Goal: Complete application form: Complete application form

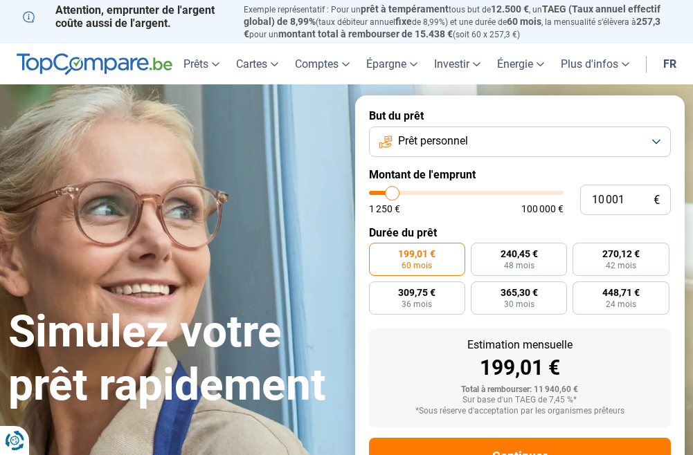
type input "18 750"
type input "18750"
click at [408, 191] on input "range" at bounding box center [466, 193] width 195 height 4
radio input "false"
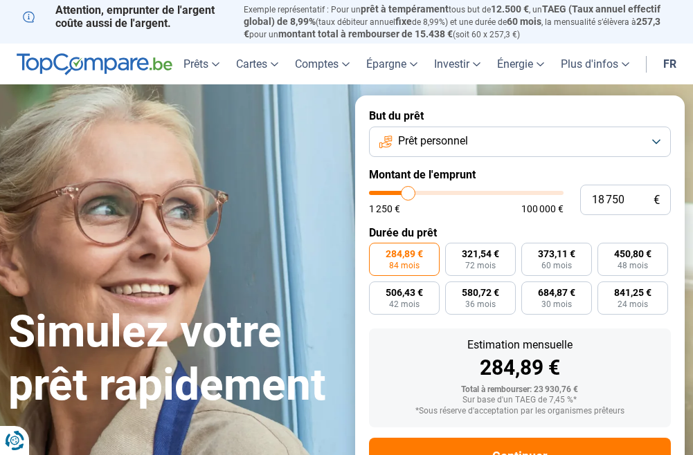
scroll to position [53, 0]
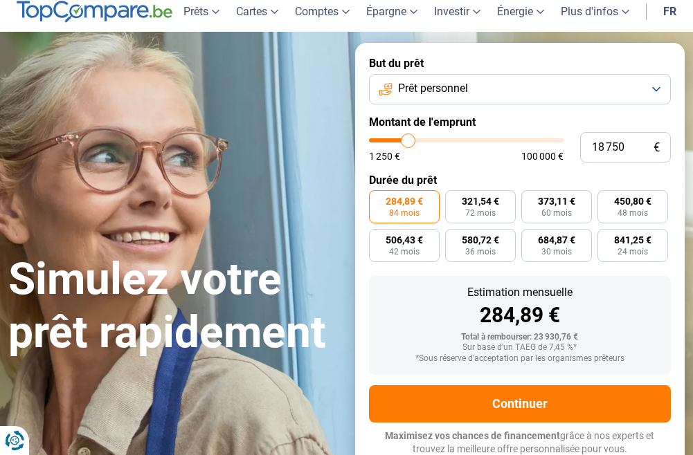
type input "27 000"
type input "27000"
click at [423, 138] on input "range" at bounding box center [466, 140] width 195 height 4
radio input "false"
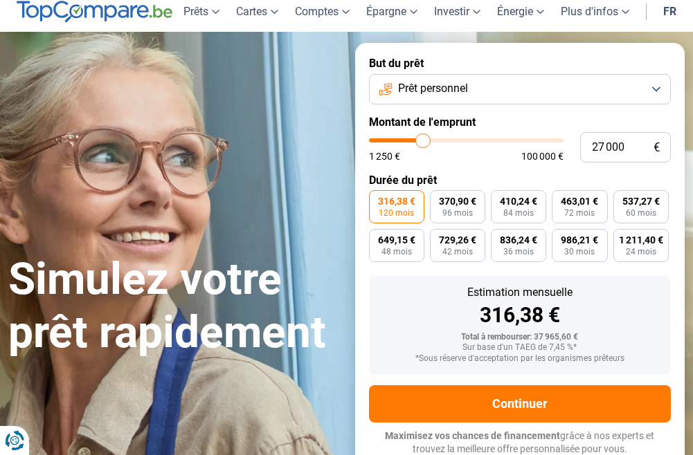
type input "39 500"
type input "39500"
click at [446, 138] on input "range" at bounding box center [466, 140] width 195 height 4
type input "10 250"
type input "10250"
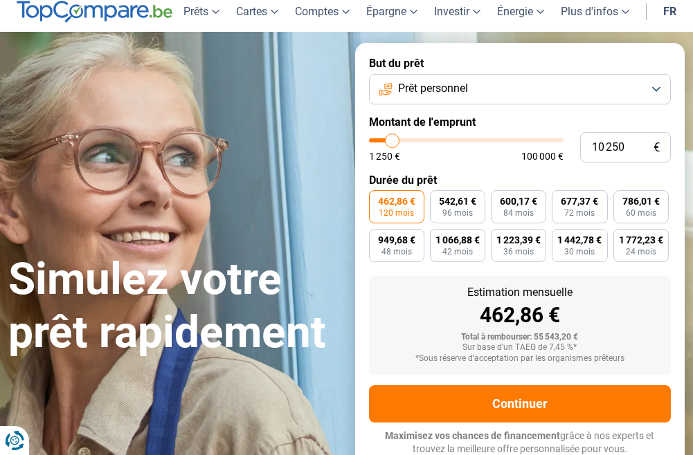
click at [392, 138] on input "range" at bounding box center [466, 140] width 195 height 4
radio input "true"
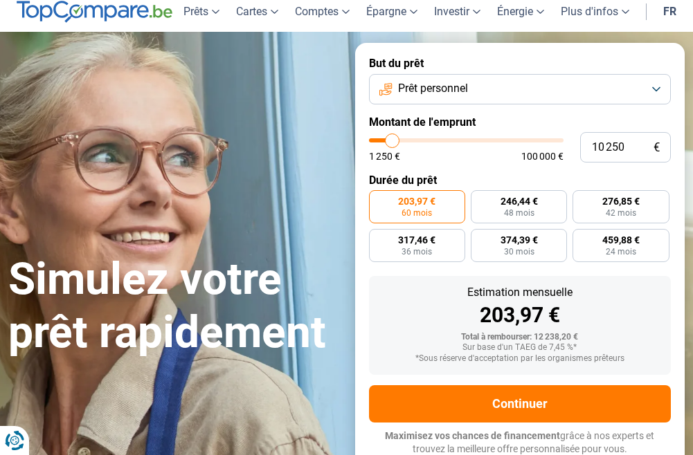
type input "2 000"
type input "2000"
click at [377, 138] on input "range" at bounding box center [466, 140] width 195 height 4
radio input "true"
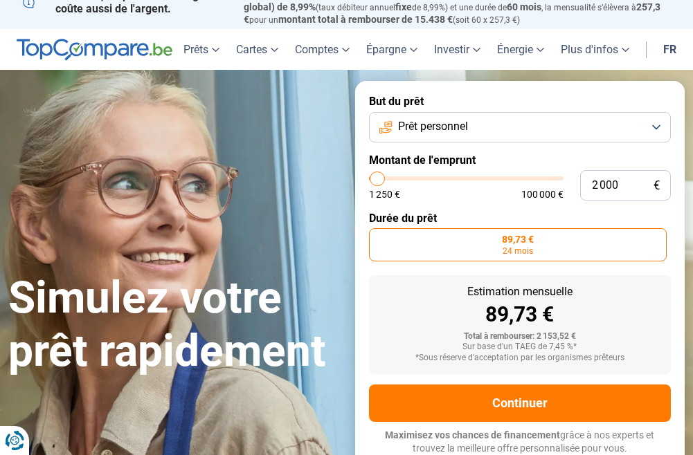
scroll to position [14, 0]
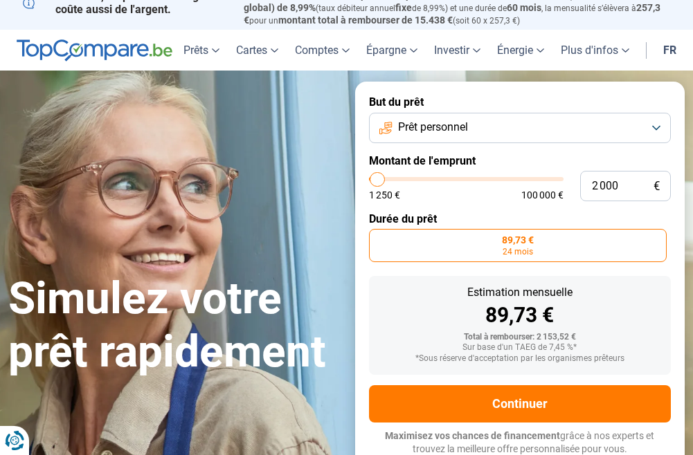
type input "10 000"
type input "10000"
click at [392, 177] on input "range" at bounding box center [466, 179] width 195 height 4
radio input "false"
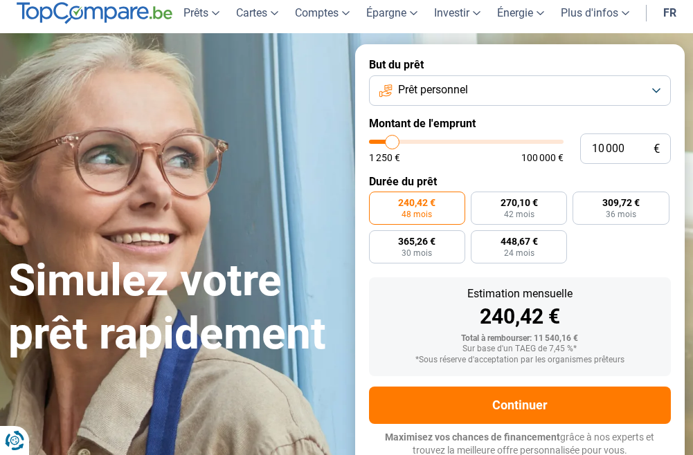
scroll to position [53, 0]
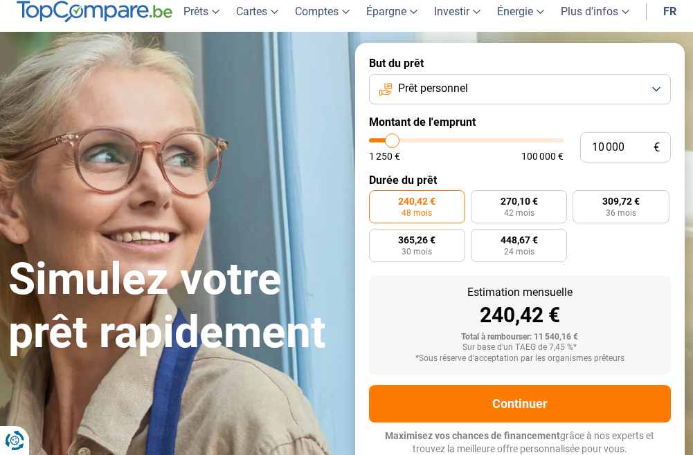
type input "2 000"
type input "2000"
click at [377, 140] on input "range" at bounding box center [466, 140] width 195 height 4
radio input "true"
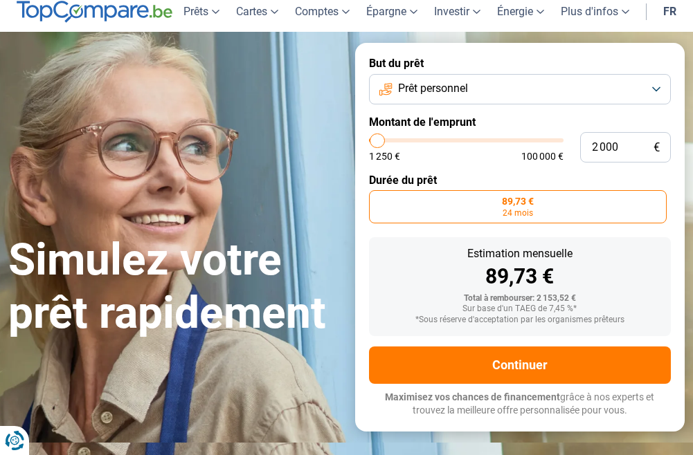
scroll to position [14, 0]
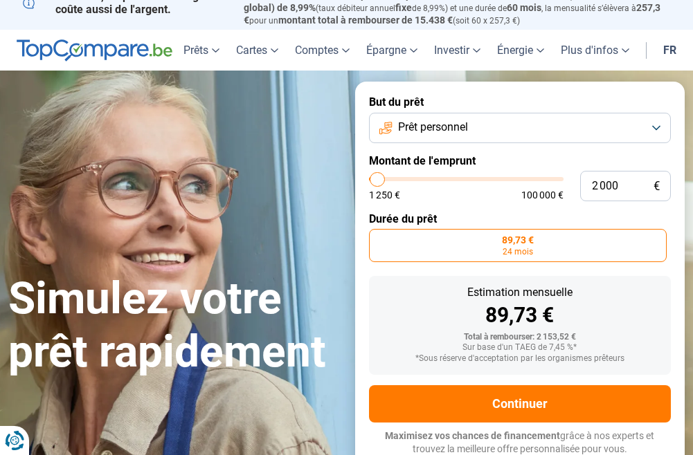
type input "7 250"
type input "7250"
click at [387, 177] on input "range" at bounding box center [466, 179] width 195 height 4
radio input "false"
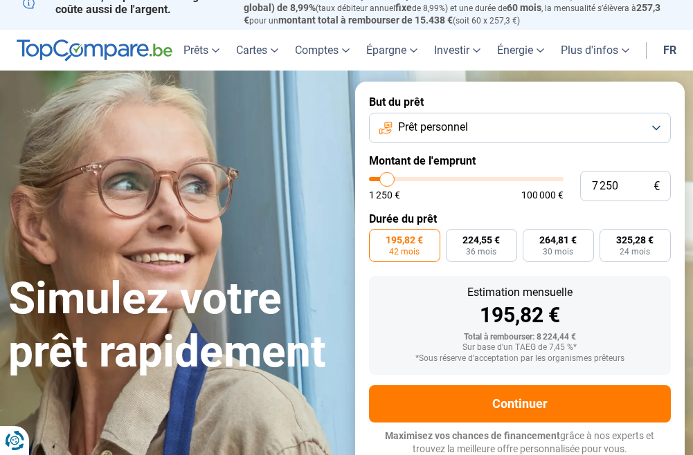
click at [383, 177] on input "range" at bounding box center [466, 179] width 195 height 4
click at [379, 177] on input "range" at bounding box center [466, 179] width 195 height 4
type input "2 250"
type input "2250"
click at [378, 177] on input "range" at bounding box center [466, 179] width 195 height 4
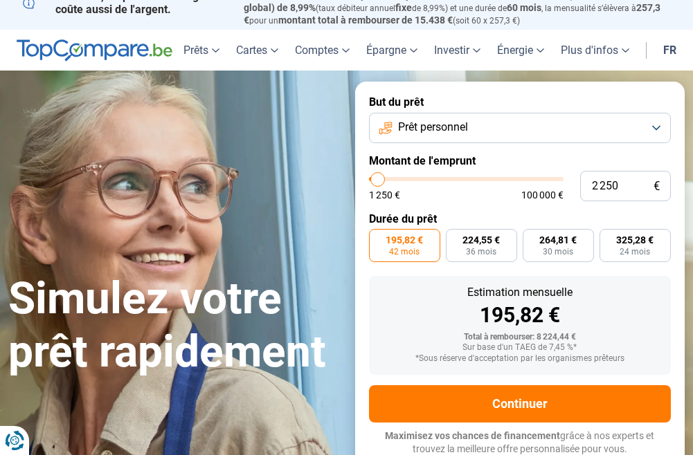
radio input "true"
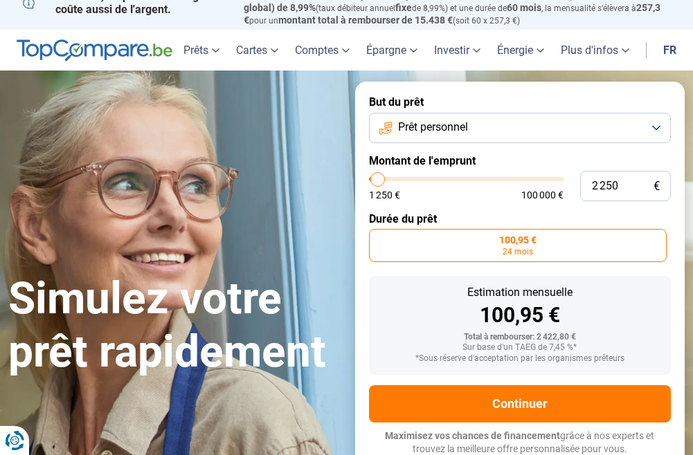
click at [382, 177] on input "range" at bounding box center [466, 179] width 195 height 4
click at [384, 177] on input "range" at bounding box center [466, 179] width 195 height 4
type input "7 000"
type input "7000"
click at [386, 177] on input "range" at bounding box center [466, 179] width 195 height 4
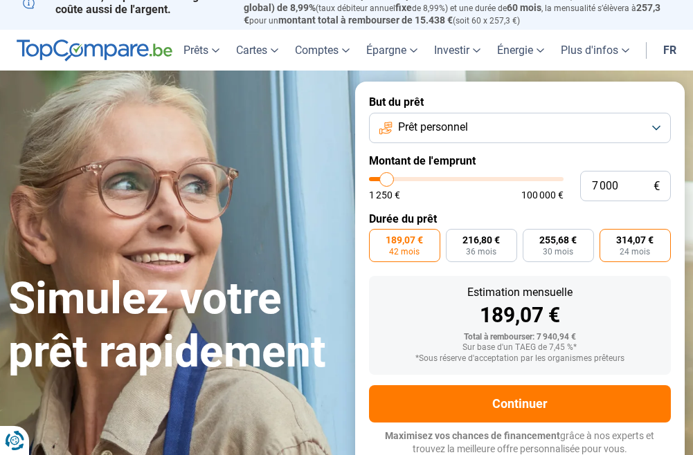
click at [639, 242] on span "314,07 €" at bounding box center [634, 240] width 37 height 10
click at [608, 238] on input "314,07 € 24 mois" at bounding box center [603, 233] width 9 height 9
radio input "true"
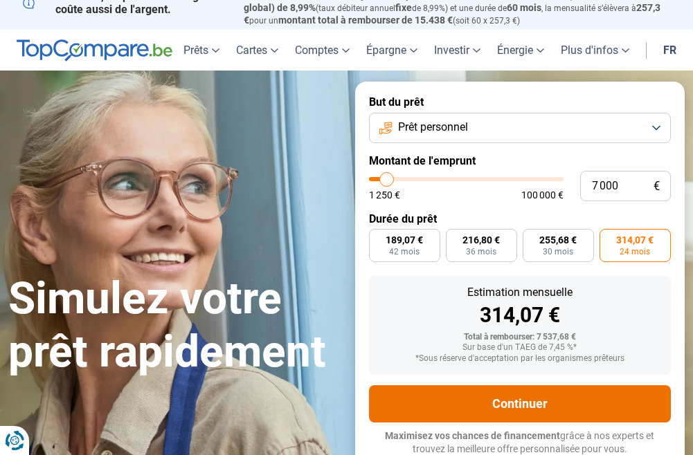
click at [513, 404] on button "Continuer" at bounding box center [520, 403] width 302 height 37
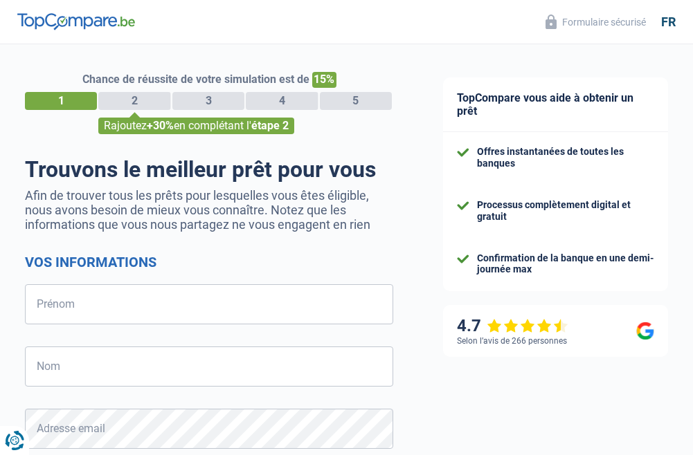
select select "32"
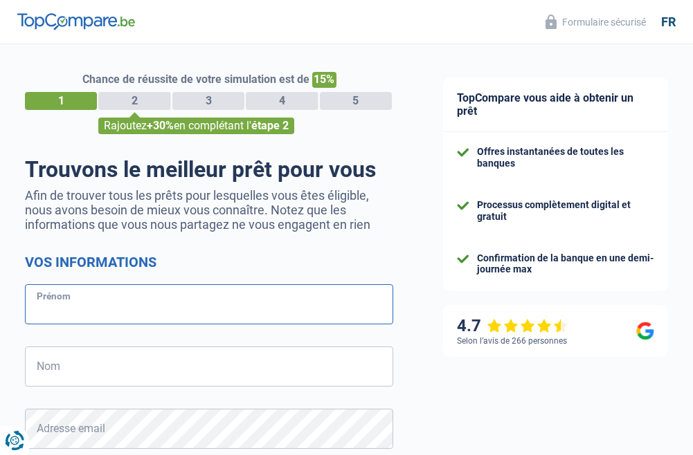
click at [83, 309] on input "Prénom" at bounding box center [209, 304] width 368 height 40
type input "[PERSON_NAME]"
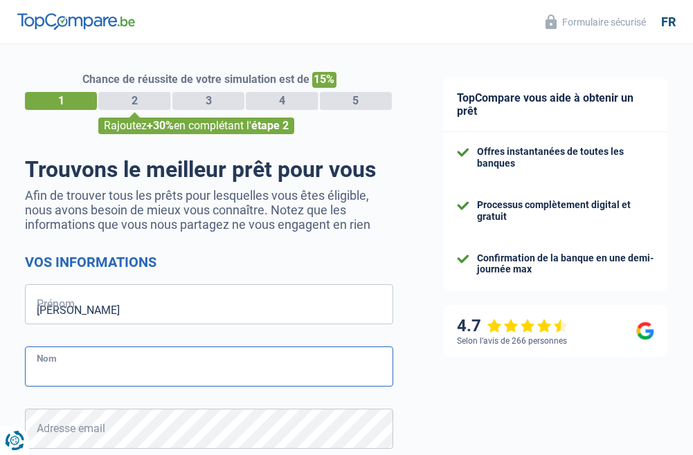
type input "franz"
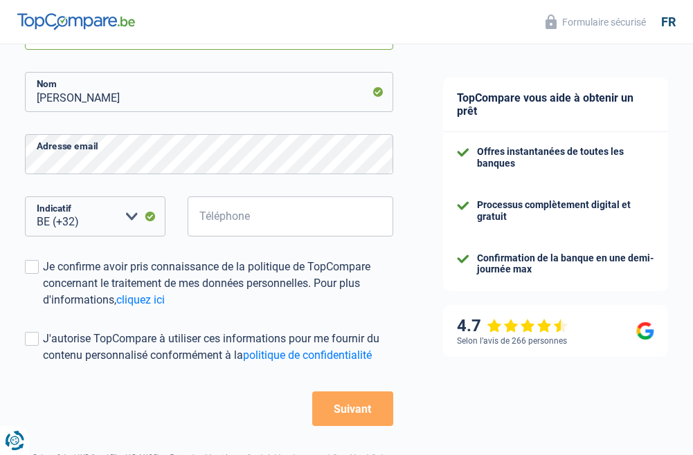
scroll to position [277, 0]
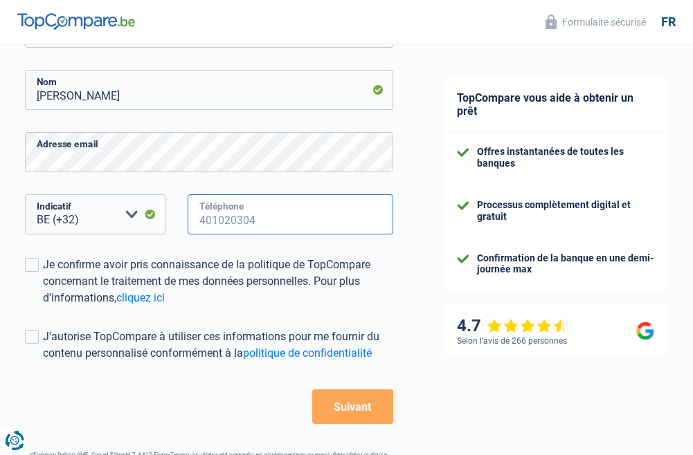
click at [221, 225] on input "Téléphone" at bounding box center [290, 214] width 205 height 40
type input "479723629"
click at [37, 272] on span at bounding box center [32, 265] width 14 height 14
click at [43, 307] on input "Je confirme avoir pris connaissance de la politique de TopCompare concernant le…" at bounding box center [43, 307] width 0 height 0
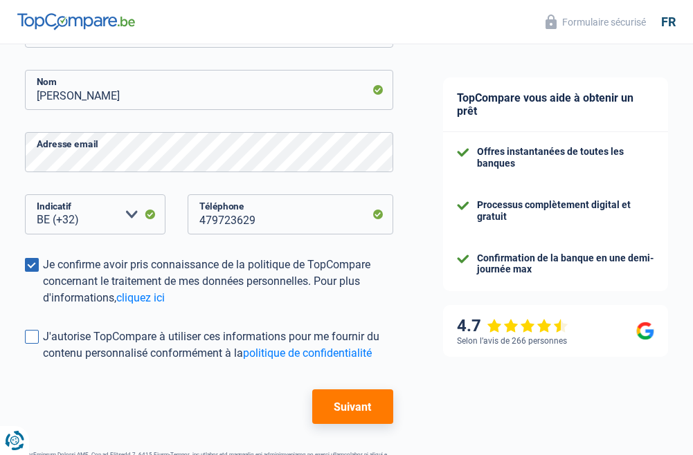
click at [37, 339] on span at bounding box center [32, 337] width 14 height 14
click at [43, 362] on input "J'autorise TopCompare à utiliser ces informations pour me fournir du contenu pe…" at bounding box center [43, 362] width 0 height 0
click at [339, 398] on button "Suivant" at bounding box center [352, 407] width 81 height 35
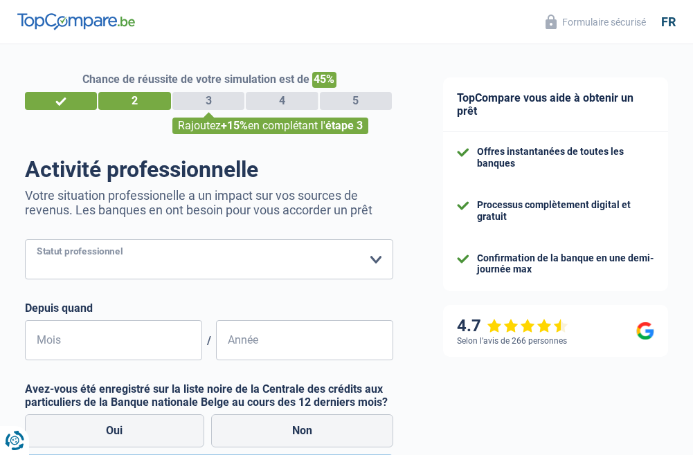
click at [55, 260] on select "Ouvrier Employé privé Employé public Invalide Indépendant Pensionné Chômeur Mut…" at bounding box center [209, 259] width 368 height 40
select select "retired"
click at [25, 241] on select "Ouvrier Employé privé Employé public Invalide Indépendant Pensionné Chômeur Mut…" at bounding box center [209, 259] width 368 height 40
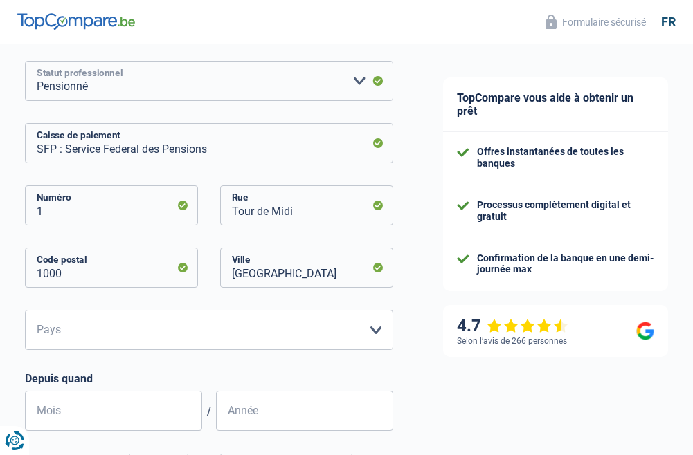
scroll to position [208, 0]
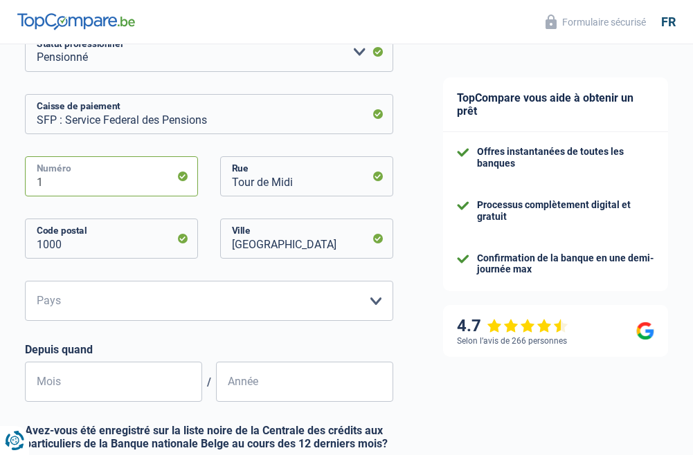
click at [48, 181] on input "1" at bounding box center [111, 176] width 173 height 40
type input "1"
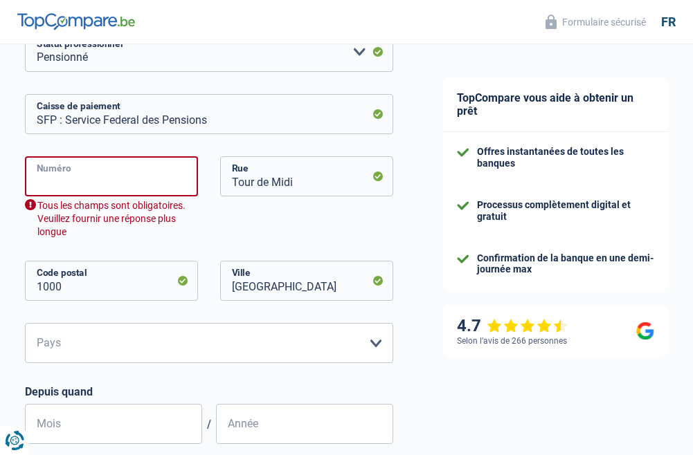
type input "1"
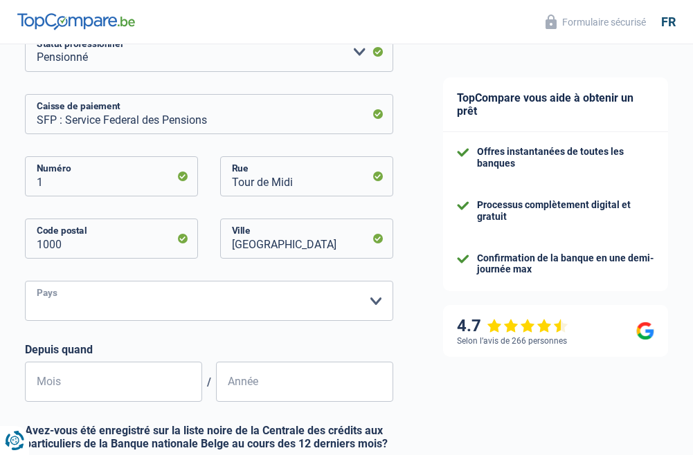
click at [126, 301] on select "Belgique Luxembourg Veuillez sélectionner une option" at bounding box center [209, 301] width 368 height 40
select select "BE"
click at [25, 282] on select "Belgique Luxembourg Veuillez sélectionner une option" at bounding box center [209, 301] width 368 height 40
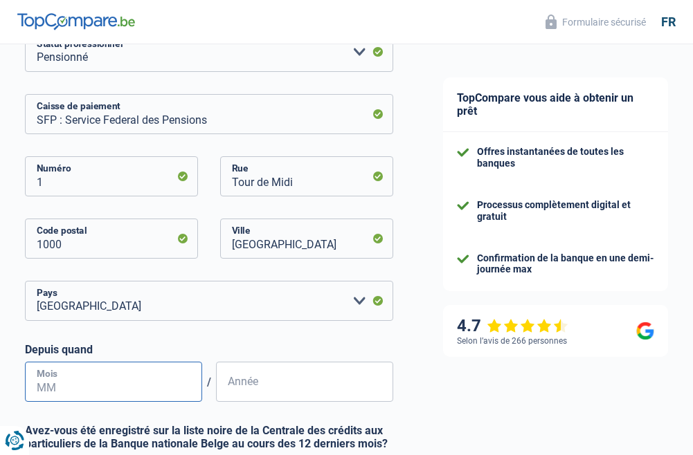
click at [89, 386] on input "Mois" at bounding box center [113, 382] width 177 height 40
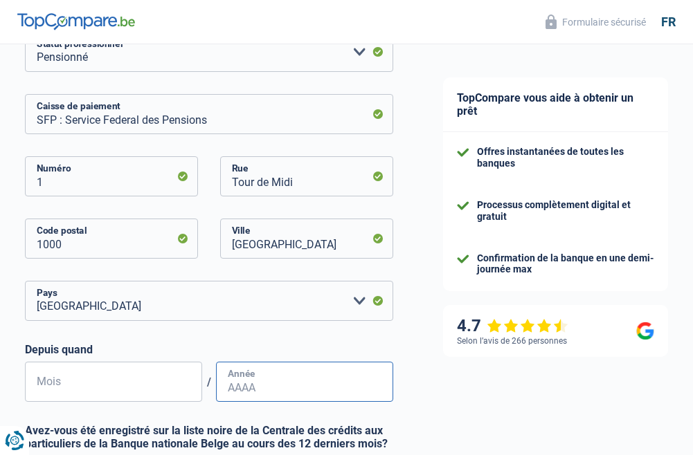
type input "01"
type input "2007"
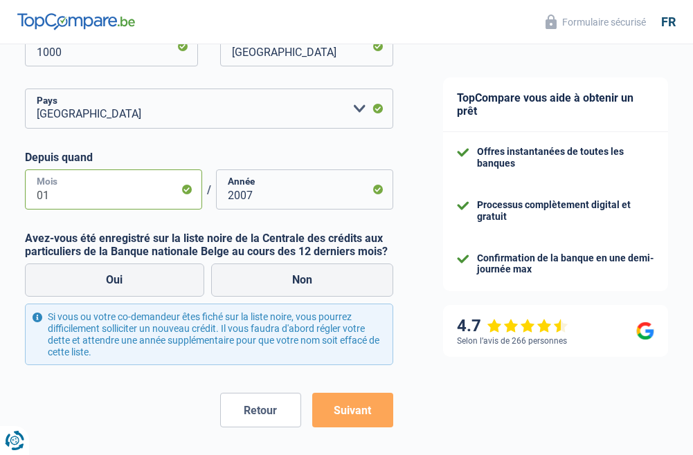
scroll to position [415, 0]
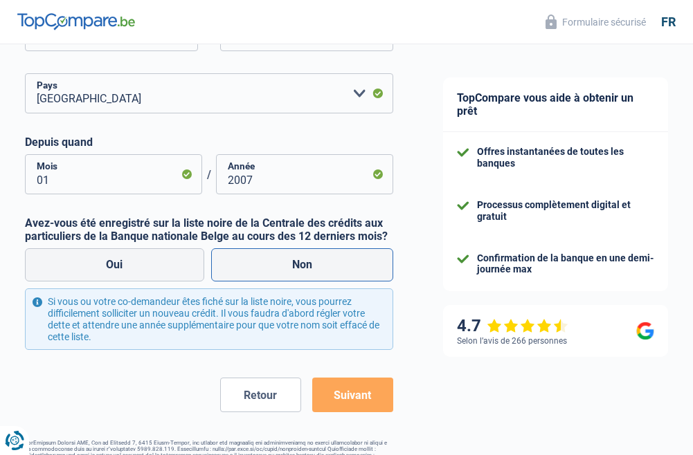
click at [307, 264] on label "Non" at bounding box center [302, 264] width 183 height 33
click at [307, 264] on input "Non" at bounding box center [302, 264] width 183 height 33
radio input "true"
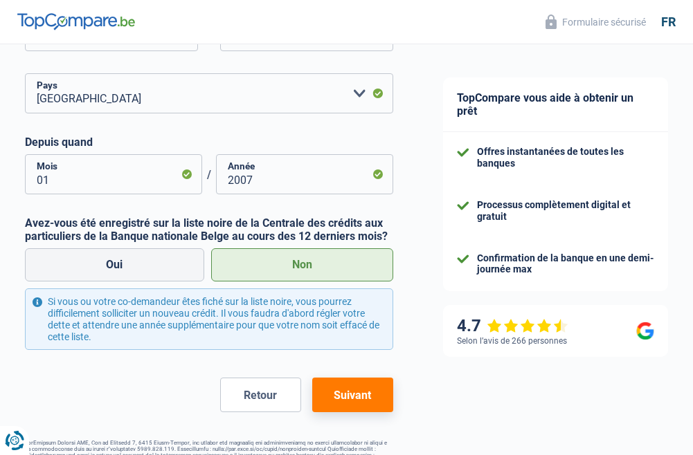
click at [350, 399] on button "Suivant" at bounding box center [352, 395] width 81 height 35
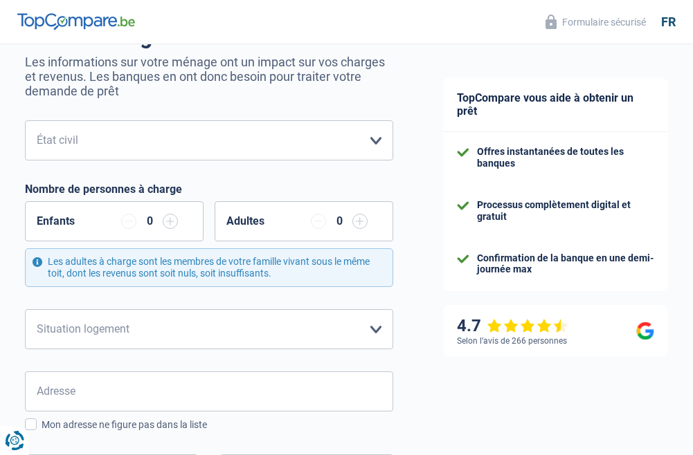
scroll to position [138, 0]
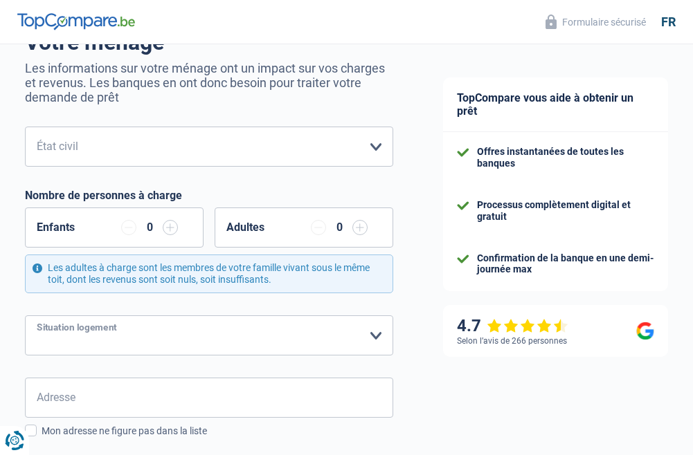
click at [136, 335] on select "Locataire Propriétaire avec prêt hypothécaire Propriétaire sans prêt hypothécai…" at bounding box center [209, 335] width 368 height 40
select select "rents"
click at [25, 317] on select "Locataire Propriétaire avec prêt hypothécaire Propriétaire sans prêt hypothécai…" at bounding box center [209, 335] width 368 height 40
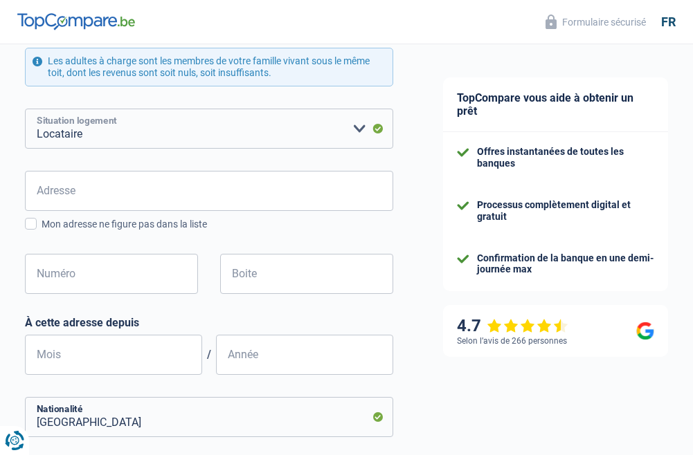
scroll to position [346, 0]
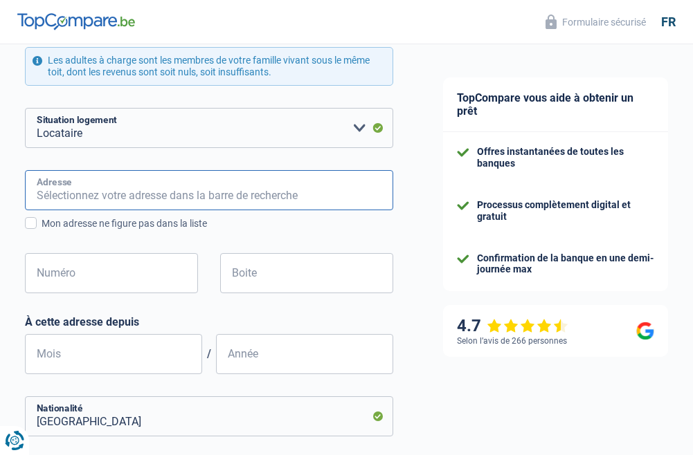
click at [73, 199] on input "Adresse" at bounding box center [209, 190] width 368 height 40
type input "place 43 1547 biévène"
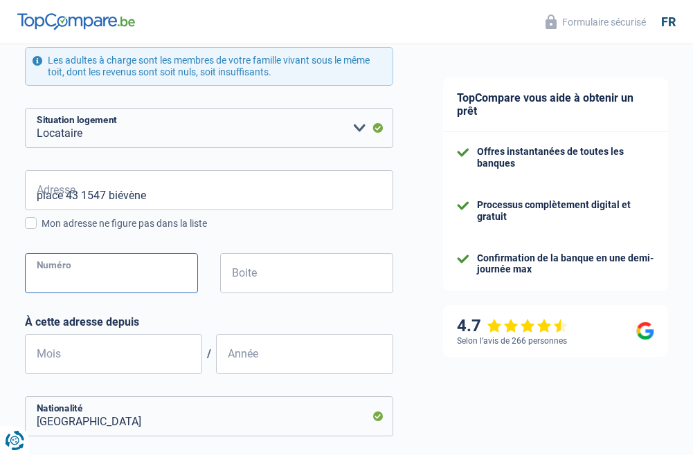
type input "43"
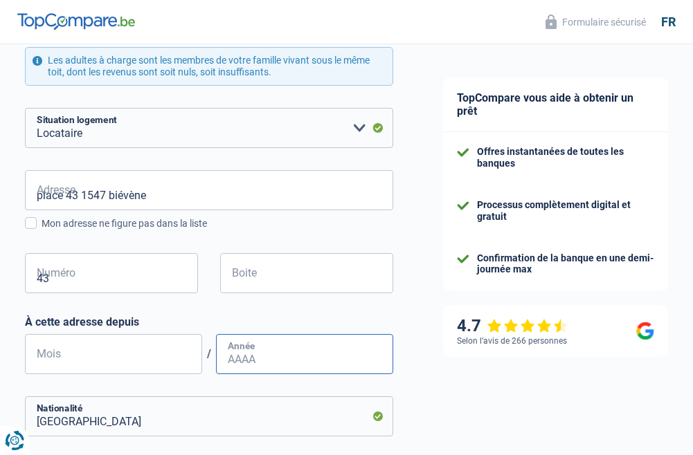
type input "07"
type input "2007"
type input "Belgique"
type input "chenee"
type input "42.01.22-067.65"
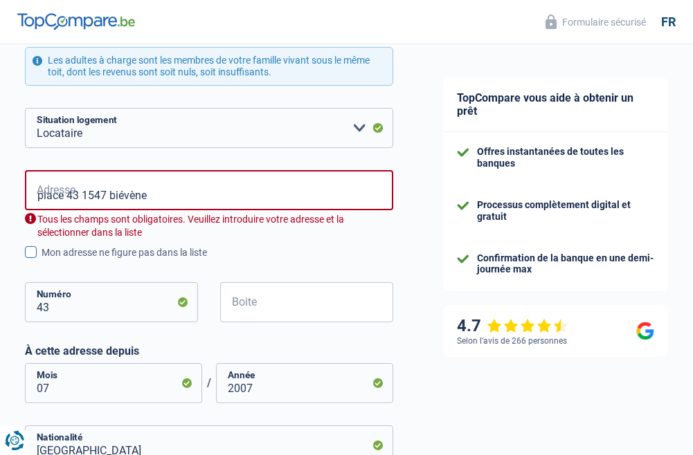
type input "Belgique"
click at [174, 186] on input "place 43 1547 biévène" at bounding box center [209, 190] width 368 height 40
drag, startPoint x: 109, startPoint y: 192, endPoint x: 196, endPoint y: 185, distance: 87.5
click at [196, 185] on input "place 43 1547 biévène" at bounding box center [209, 190] width 368 height 40
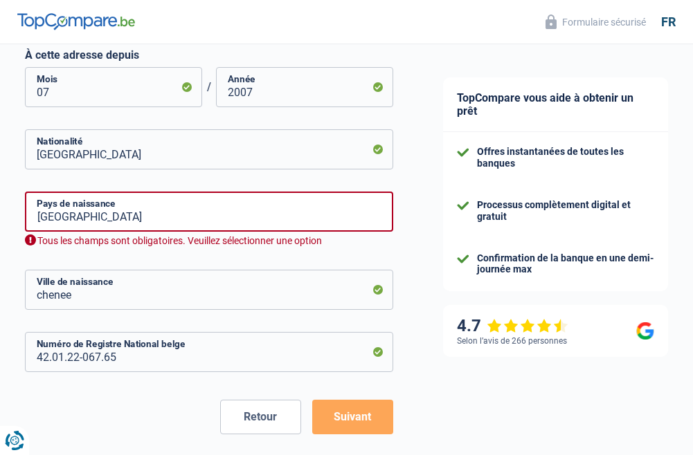
scroll to position [692, 0]
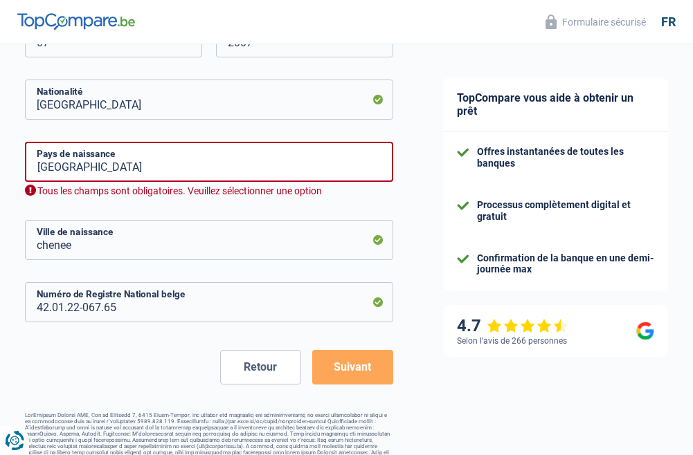
click at [356, 378] on button "Suivant" at bounding box center [352, 367] width 81 height 35
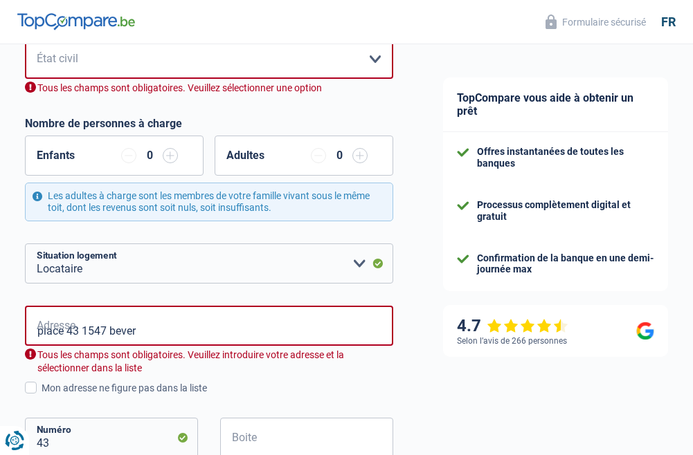
scroll to position [220, 0]
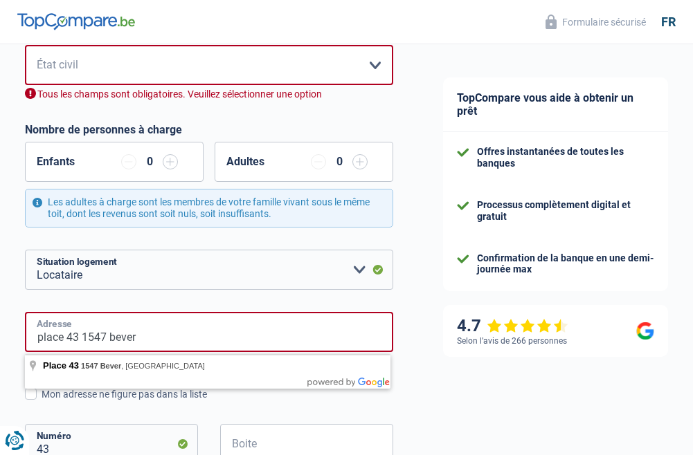
drag, startPoint x: 147, startPoint y: 338, endPoint x: -3, endPoint y: 333, distance: 150.2
click at [0, 248] on html "Vous avez le contrôle de vos données Nous utilisons des cookies, tout comme nos…" at bounding box center [346, 14] width 693 height 468
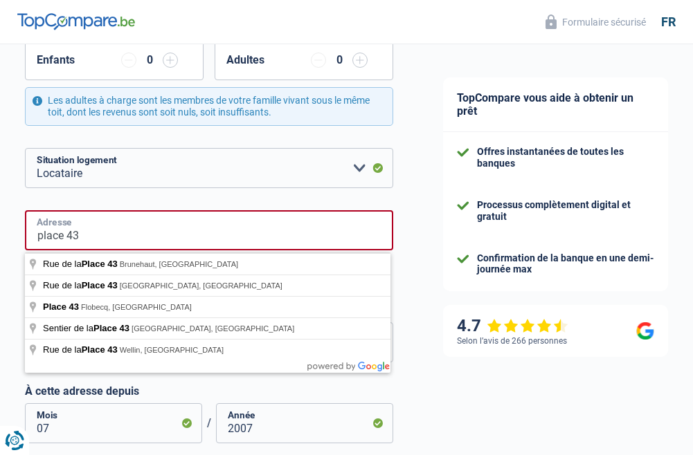
scroll to position [358, 0]
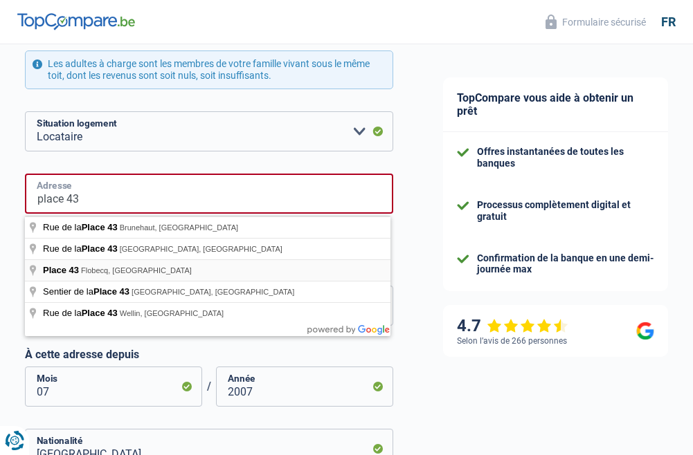
type input "place 43 1547 bever"
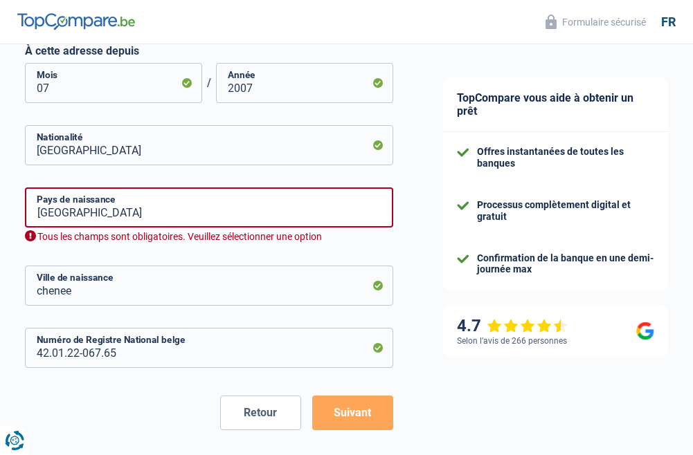
scroll to position [704, 0]
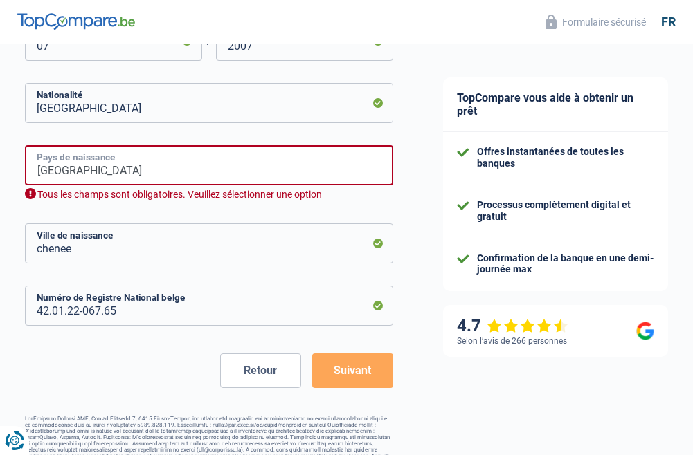
click at [238, 164] on input "Belgique" at bounding box center [209, 165] width 368 height 40
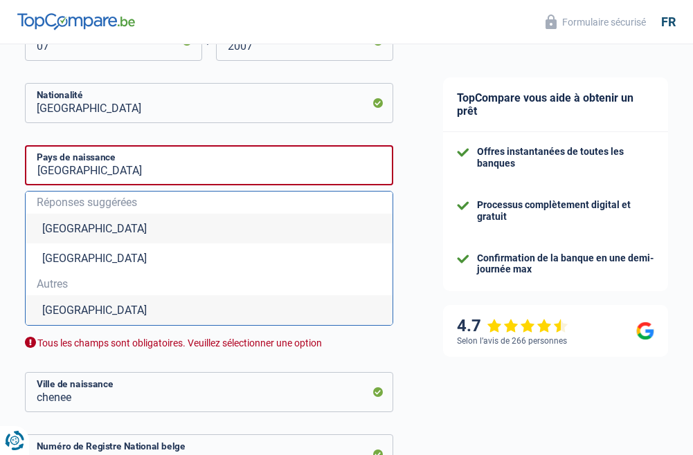
click at [52, 313] on li "Belgique" at bounding box center [209, 310] width 367 height 30
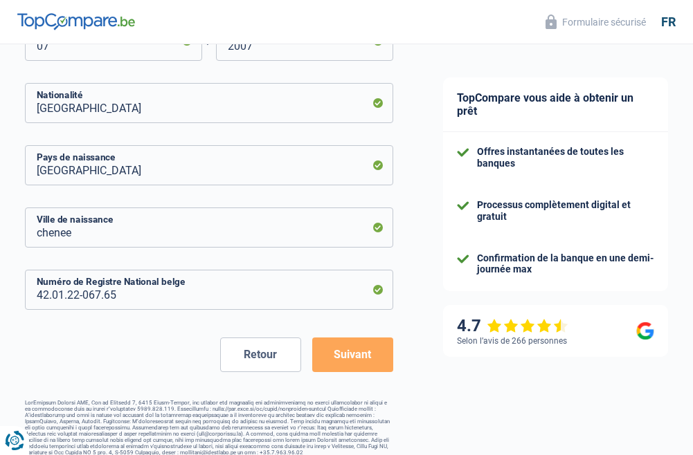
click at [340, 342] on button "Suivant" at bounding box center [352, 355] width 81 height 35
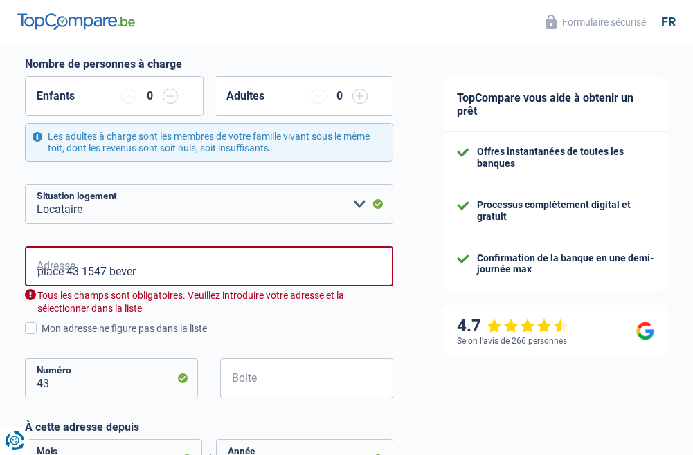
scroll to position [220, 0]
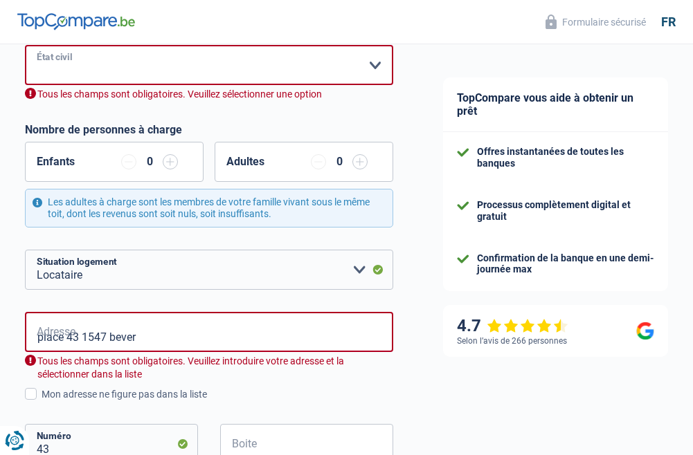
click at [89, 64] on select "Célibataire Marié(e) Cohabitant(e) légal(e) Divorcé(e) Veuf(ve) Séparé (de fait…" at bounding box center [209, 65] width 368 height 40
select select "divorced"
click at [25, 47] on select "Célibataire Marié(e) Cohabitant(e) légal(e) Divorcé(e) Veuf(ve) Séparé (de fait…" at bounding box center [209, 65] width 368 height 40
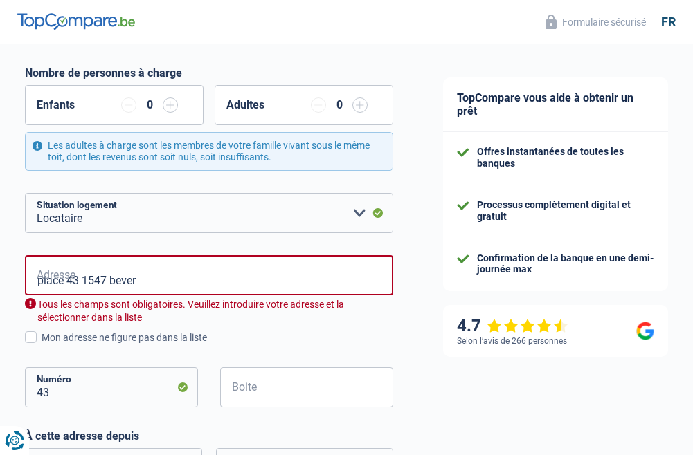
scroll to position [289, 0]
